Goal: Find contact information: Find contact information

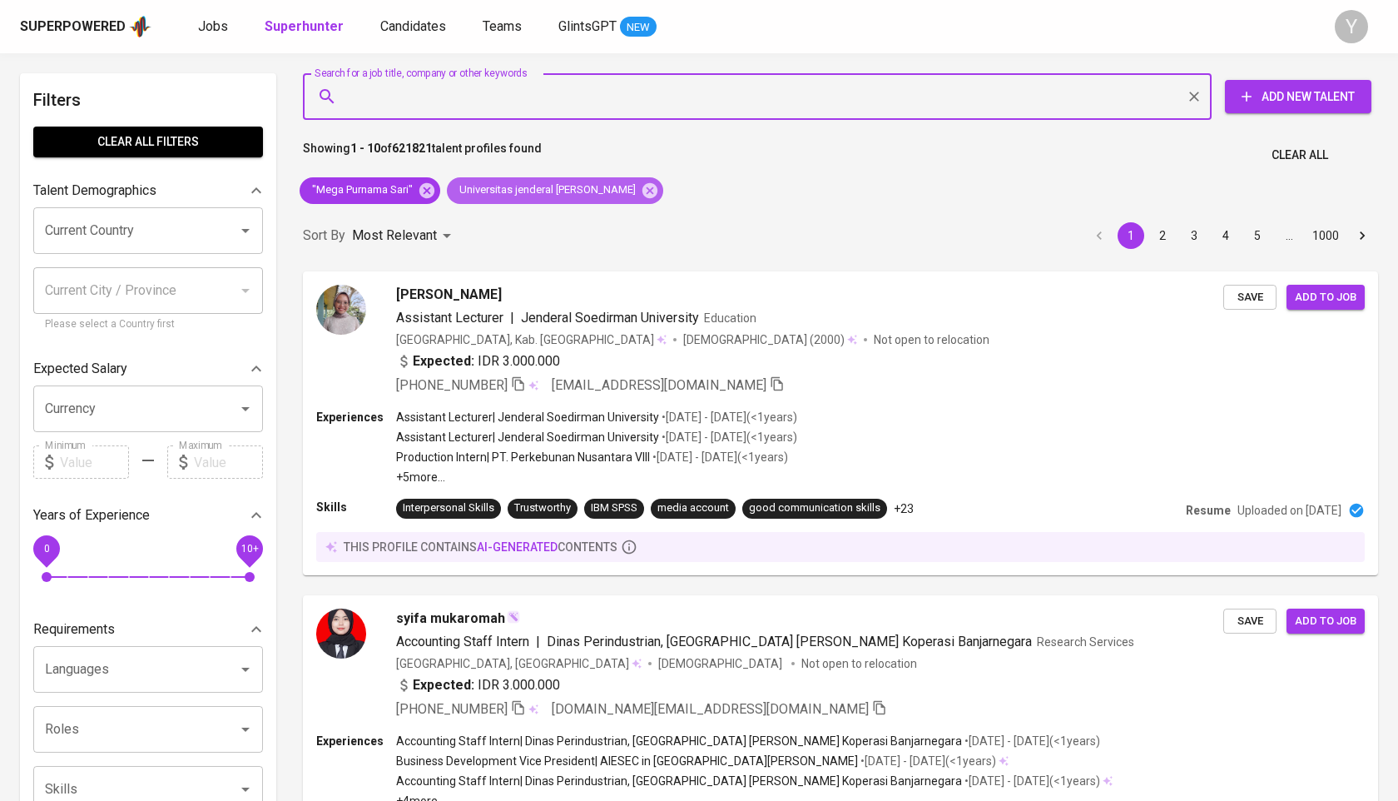
drag, startPoint x: 621, startPoint y: 196, endPoint x: 434, endPoint y: 89, distance: 215.4
click at [642, 196] on icon at bounding box center [649, 189] width 15 height 15
click at [429, 191] on icon at bounding box center [427, 190] width 18 height 18
click at [434, 89] on input "Search for a job title, company or other keywords" at bounding box center [761, 97] width 835 height 32
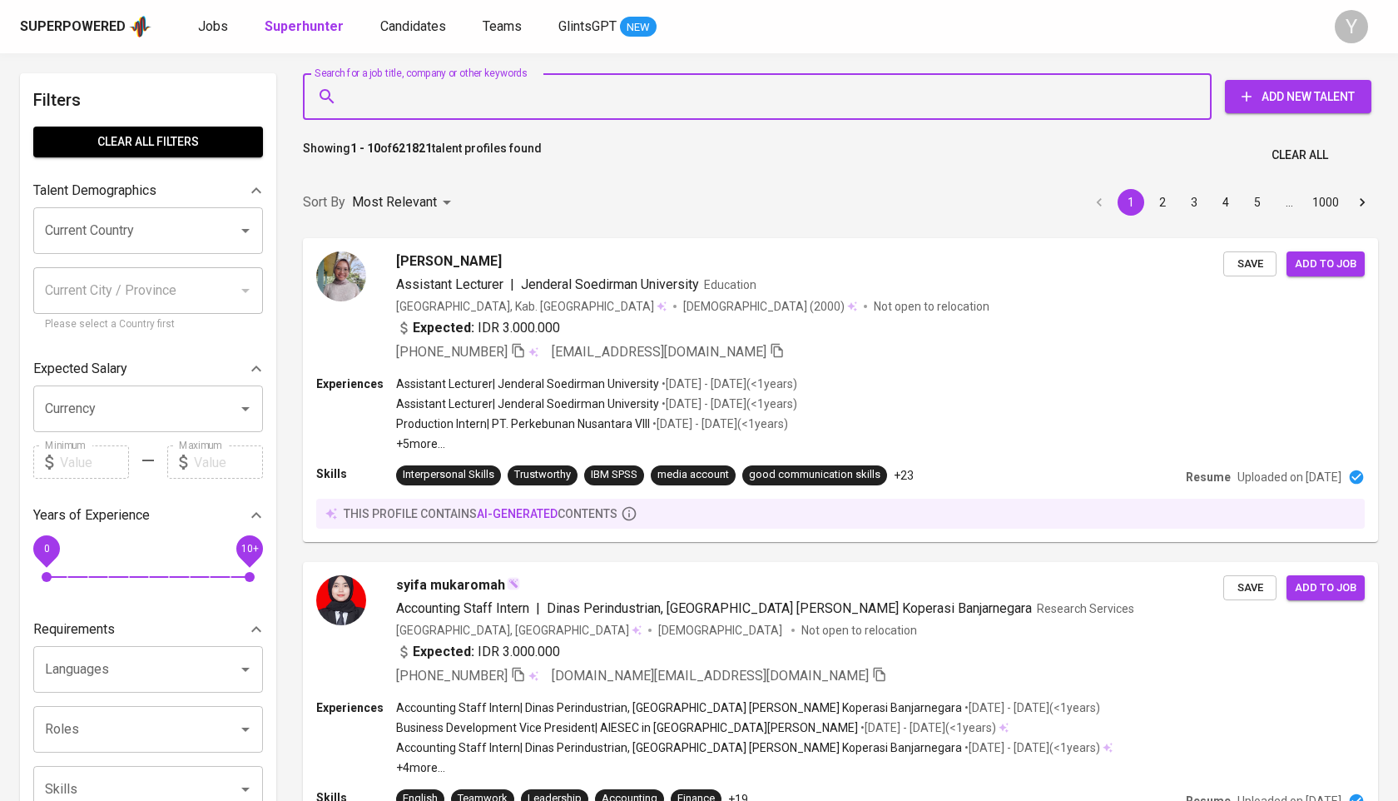
paste input "[EMAIL_ADDRESS][DOMAIN_NAME]"
type input "[EMAIL_ADDRESS][DOMAIN_NAME]"
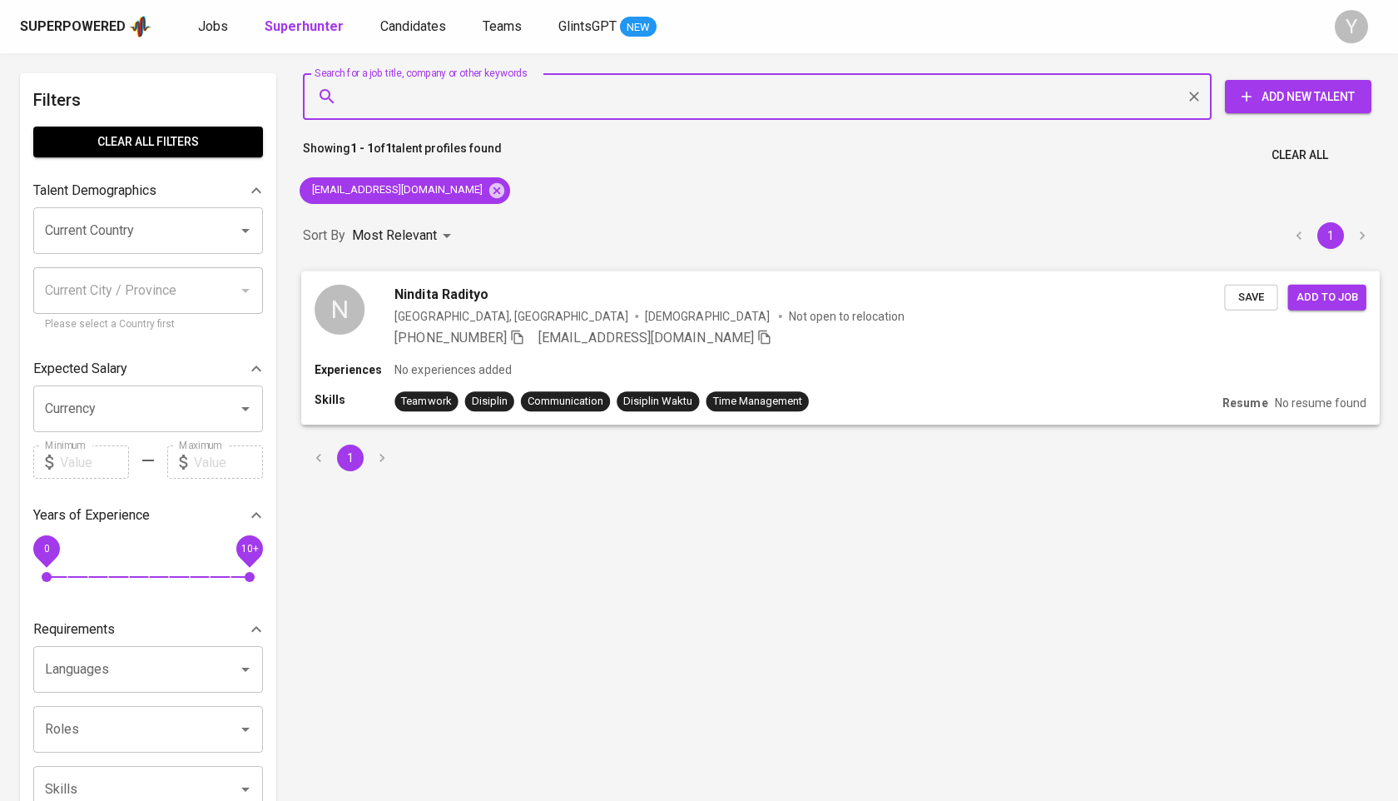
click at [520, 328] on span "[PHONE_NUMBER]" at bounding box center [459, 337] width 130 height 20
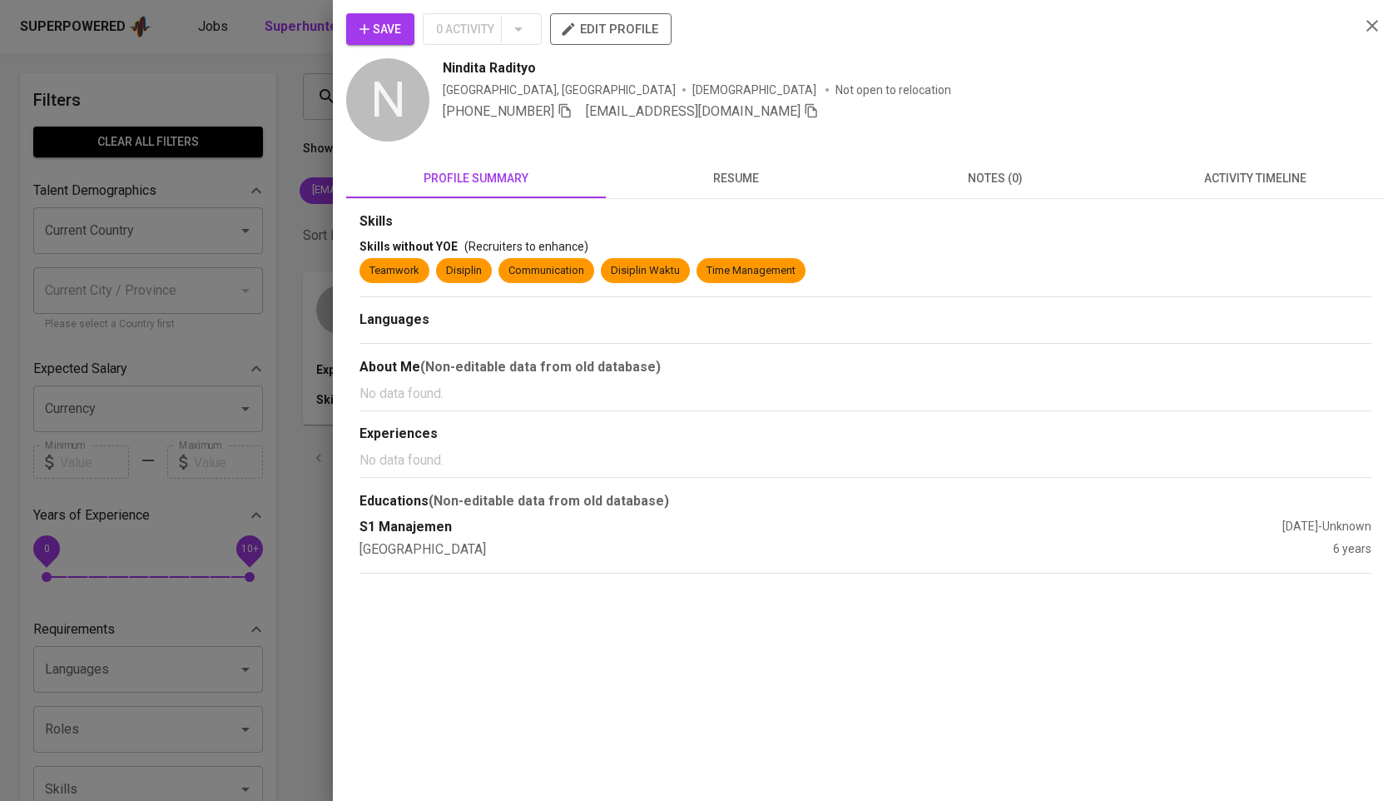
click at [568, 112] on icon "button" at bounding box center [565, 110] width 15 height 15
